Goal: Transaction & Acquisition: Purchase product/service

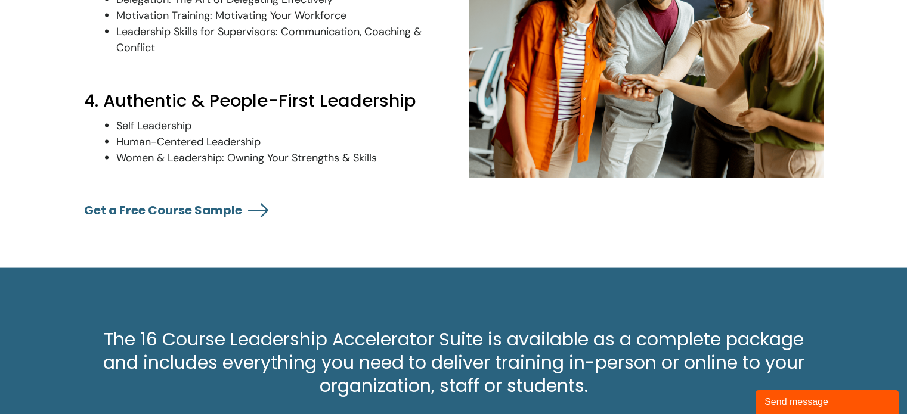
scroll to position [2383, 0]
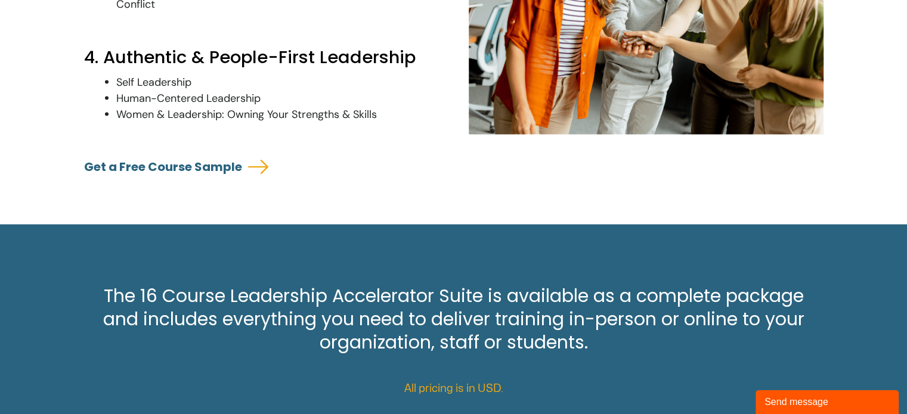
click at [172, 175] on link "Get a Free Course Sample" at bounding box center [163, 167] width 158 height 17
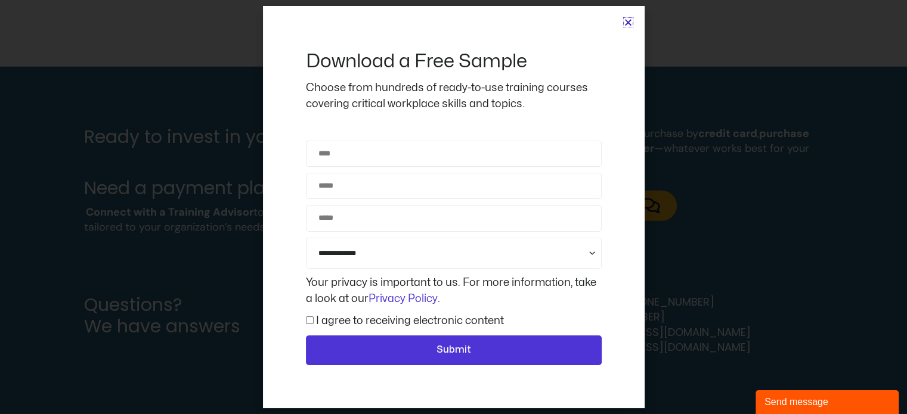
scroll to position [3397, 0]
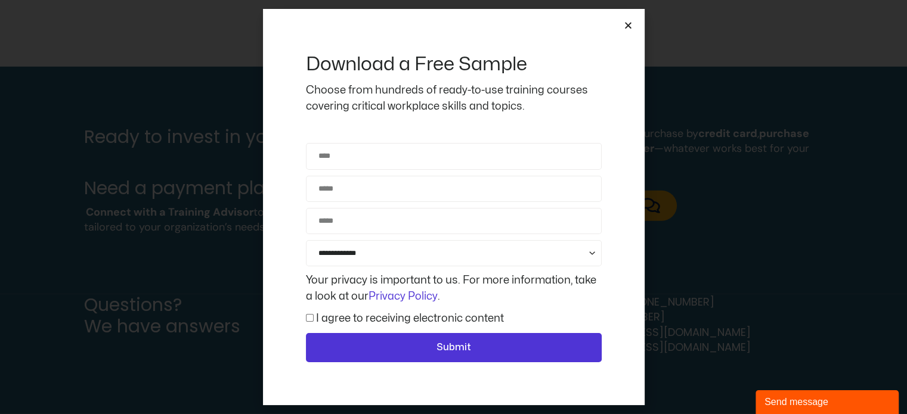
click at [629, 24] on icon "Close" at bounding box center [628, 25] width 9 height 9
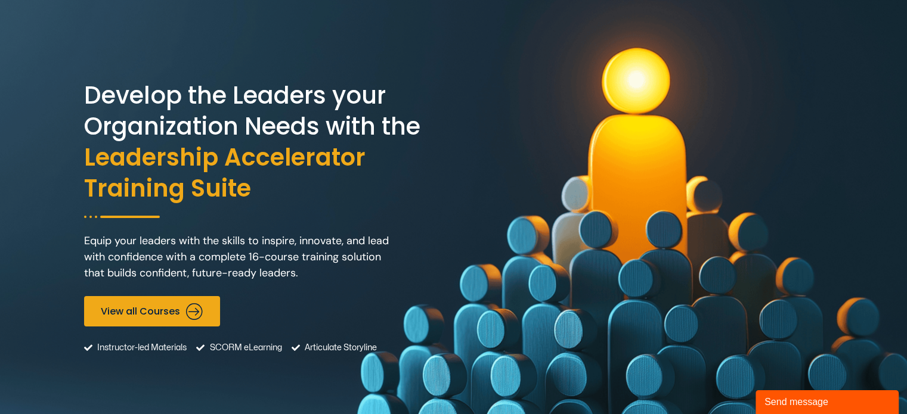
scroll to position [0, 0]
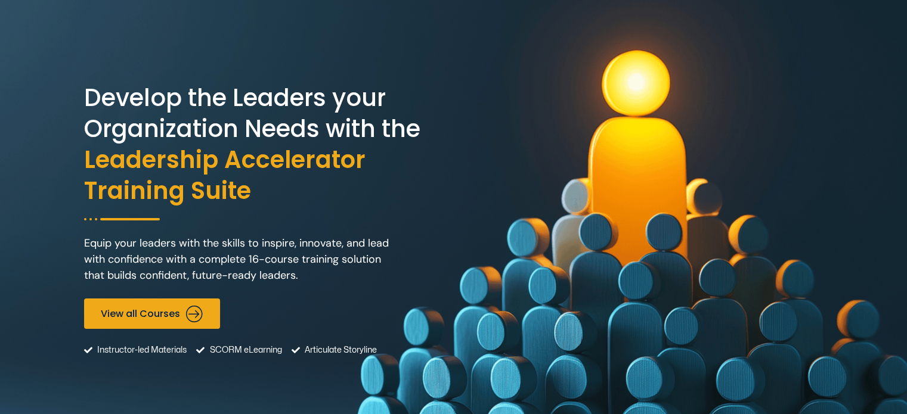
scroll to position [60, 0]
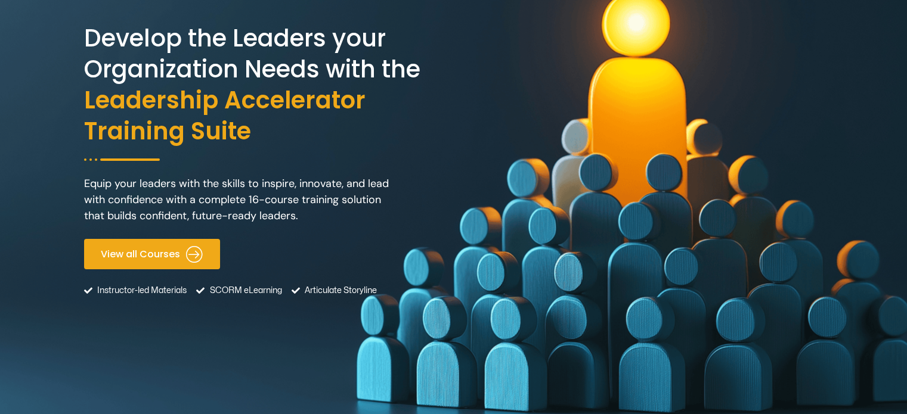
click at [160, 255] on span "View all Courses" at bounding box center [140, 254] width 79 height 11
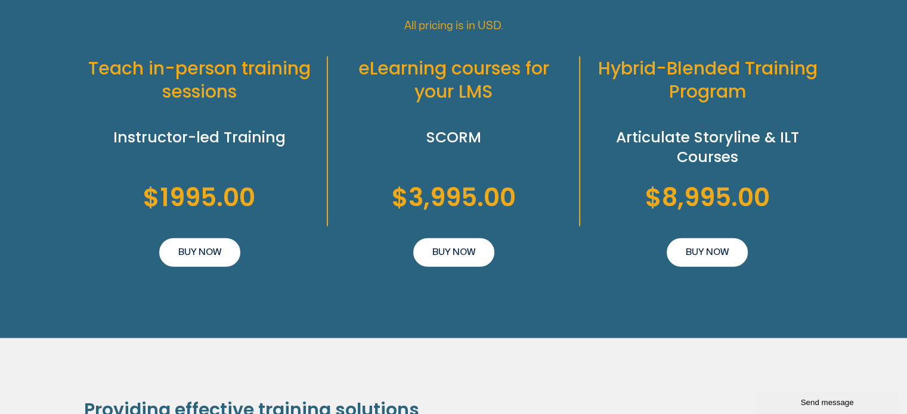
scroll to position [2769, 0]
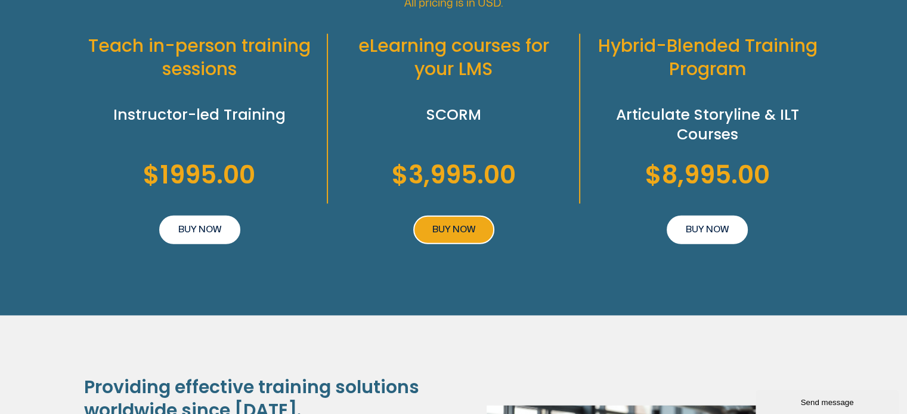
click at [453, 237] on span "BUY NOW" at bounding box center [453, 230] width 43 height 14
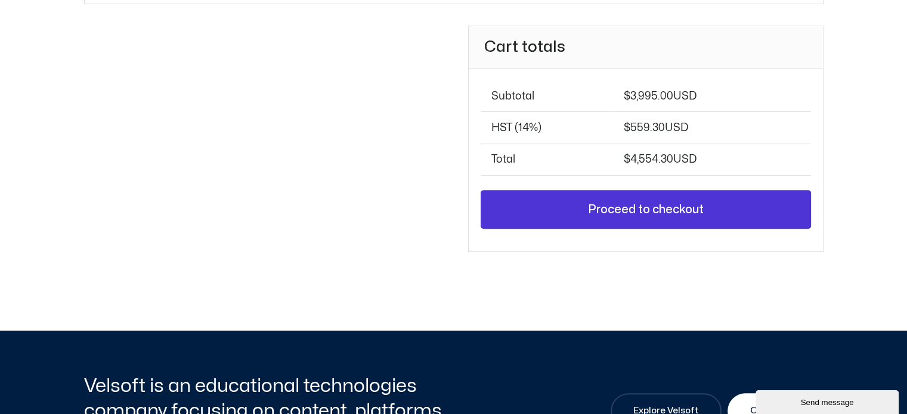
scroll to position [358, 0]
